Goal: Task Accomplishment & Management: Complete application form

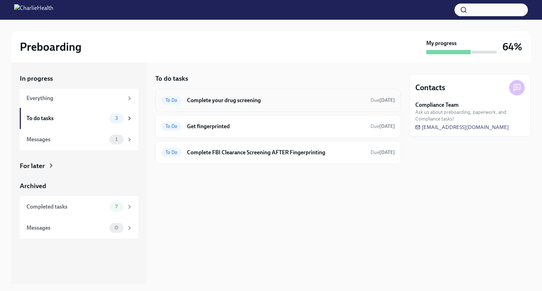
click at [264, 101] on h6 "Complete your drug screening" at bounding box center [276, 101] width 178 height 8
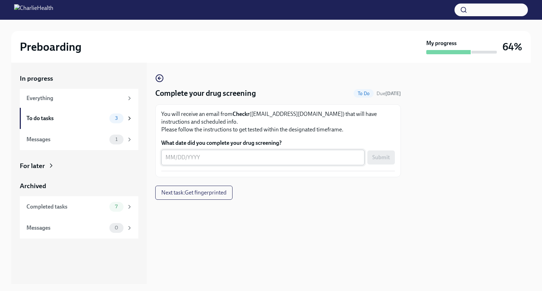
click at [239, 163] on div "x ​" at bounding box center [262, 158] width 203 height 16
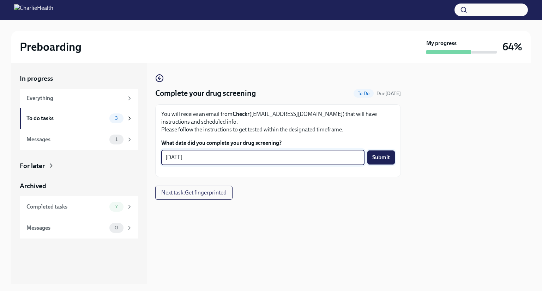
type textarea "[DATE]"
click at [390, 156] on button "Submit" at bounding box center [381, 158] width 28 height 14
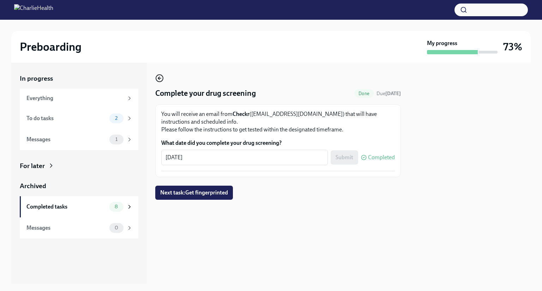
click at [162, 79] on icon "button" at bounding box center [159, 78] width 8 height 8
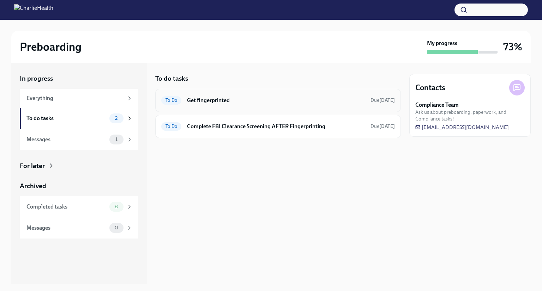
click at [226, 104] on div "To Do Get fingerprinted Due [DATE]" at bounding box center [277, 100] width 233 height 11
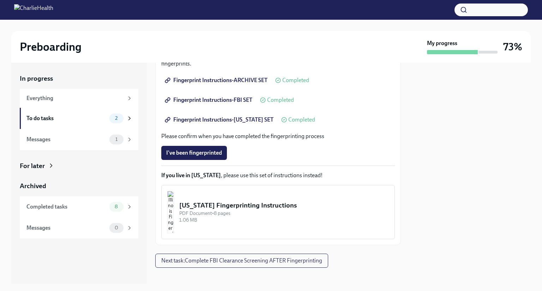
scroll to position [138, 0]
click at [219, 148] on button "I've been fingerprinted" at bounding box center [194, 153] width 66 height 14
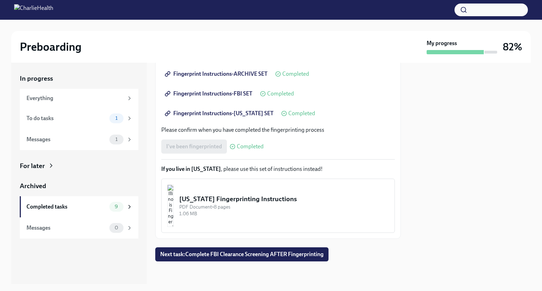
scroll to position [0, 0]
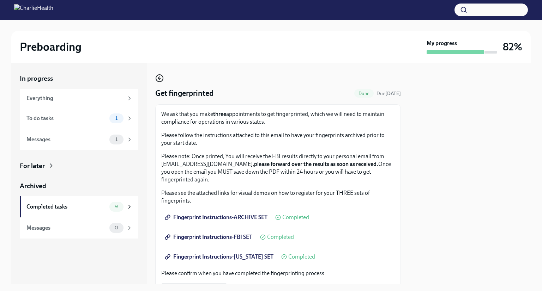
click at [159, 77] on icon "button" at bounding box center [158, 78] width 1 height 3
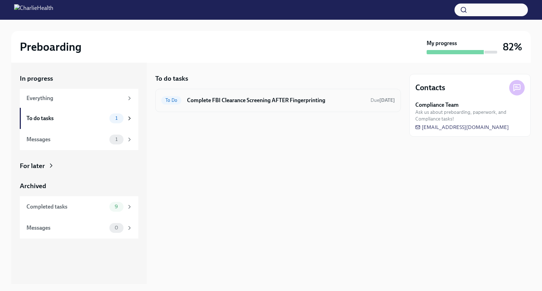
click at [236, 105] on div "To Do Complete FBI Clearance Screening AFTER Fingerprinting Due [DATE]" at bounding box center [277, 100] width 233 height 11
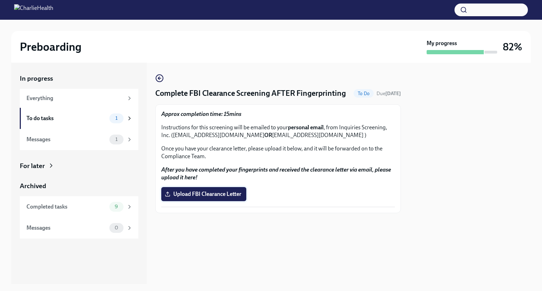
click at [214, 198] on span "Upload FBI Clearance Letter" at bounding box center [203, 194] width 75 height 7
click at [0, 0] on input "Upload FBI Clearance Letter" at bounding box center [0, 0] width 0 height 0
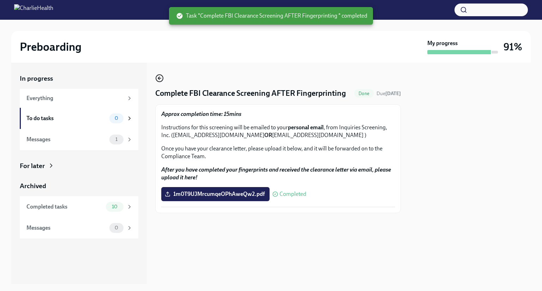
click at [157, 79] on icon "button" at bounding box center [159, 78] width 8 height 8
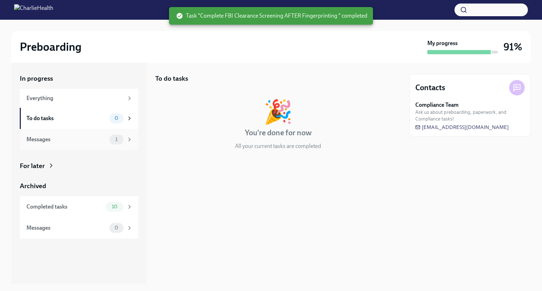
click at [112, 142] on div "1" at bounding box center [116, 140] width 14 height 10
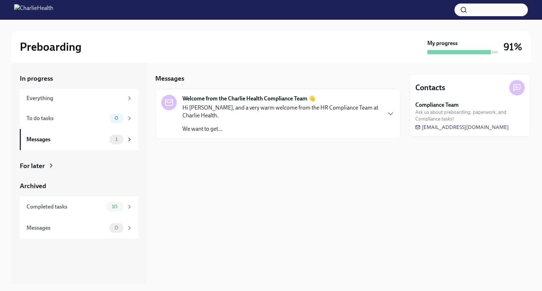
click at [261, 112] on p "Hi [PERSON_NAME], and a very warm welcome from the HR Compliance Team at Charli…" at bounding box center [281, 112] width 198 height 16
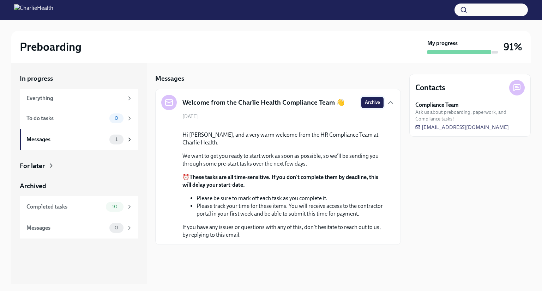
click at [378, 102] on span "Archive" at bounding box center [372, 102] width 15 height 7
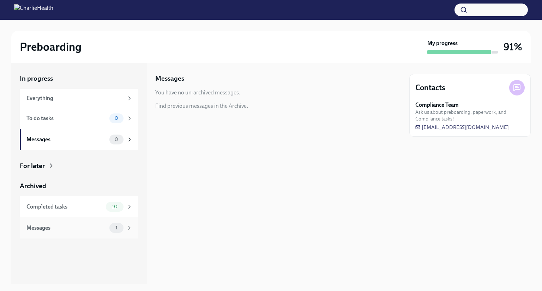
click at [127, 224] on div "1" at bounding box center [120, 228] width 23 height 10
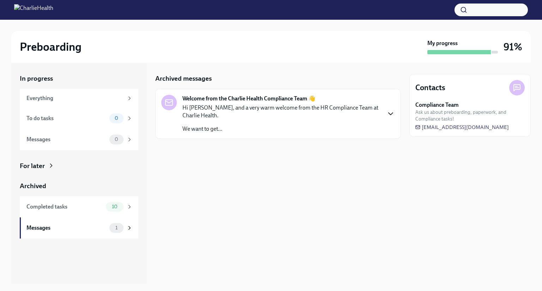
click at [389, 115] on icon "button" at bounding box center [390, 114] width 8 height 8
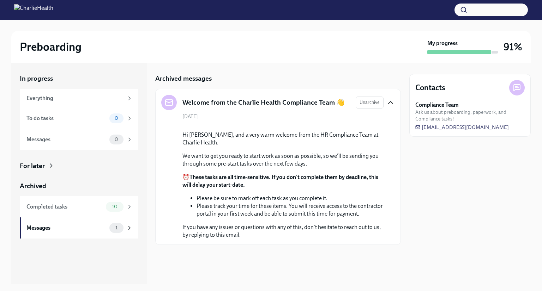
scroll to position [41, 0]
click at [67, 119] on div "To do tasks" at bounding box center [66, 119] width 80 height 8
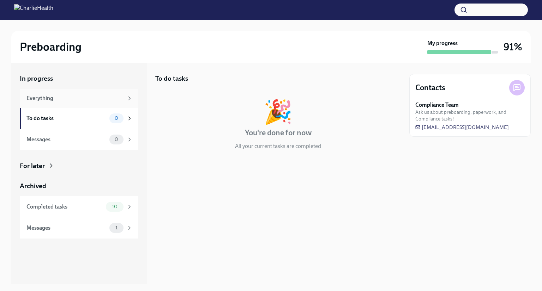
click at [68, 100] on div "Everything" at bounding box center [74, 99] width 97 height 8
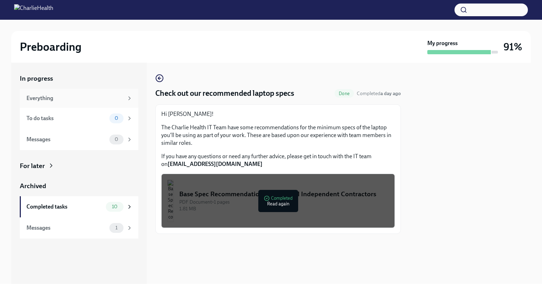
click at [117, 102] on div "Everything" at bounding box center [74, 99] width 97 height 8
